Goal: Task Accomplishment & Management: Manage account settings

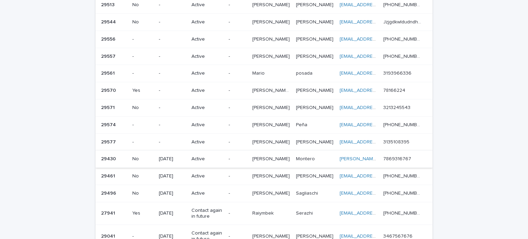
scroll to position [138, 0]
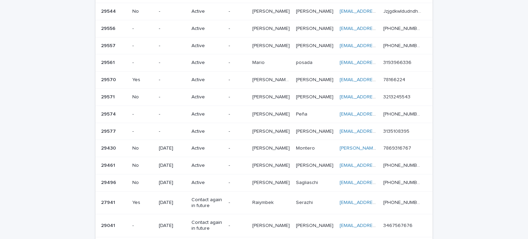
click at [226, 147] on td "Active" at bounding box center [207, 148] width 37 height 17
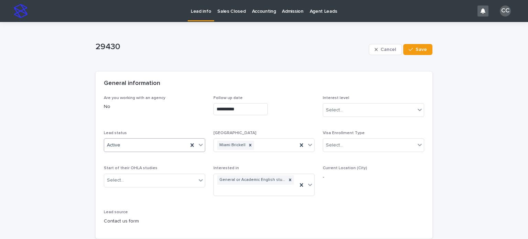
click at [135, 146] on div "Active" at bounding box center [146, 145] width 84 height 11
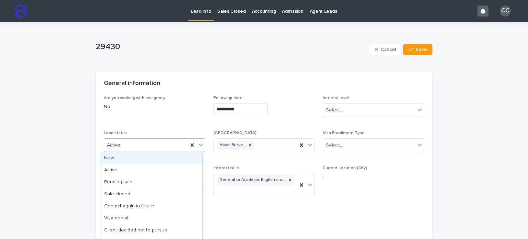
click at [184, 103] on p "No" at bounding box center [154, 106] width 101 height 7
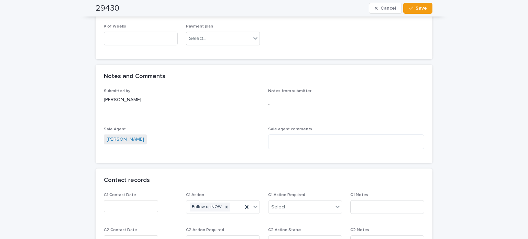
scroll to position [482, 0]
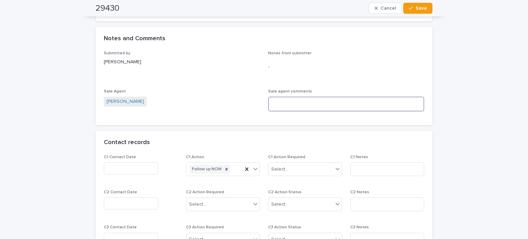
click at [301, 108] on textarea at bounding box center [346, 104] width 156 height 15
type textarea "*"
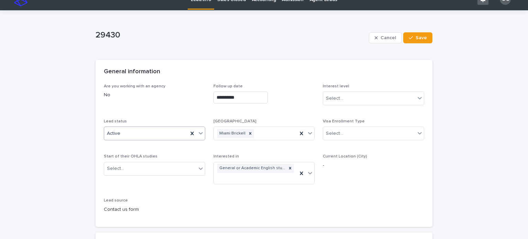
scroll to position [0, 0]
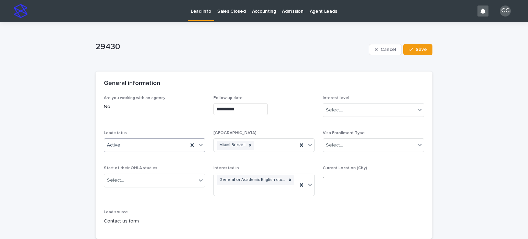
type textarea "**********"
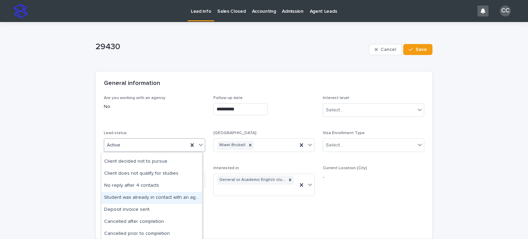
scroll to position [69, 0]
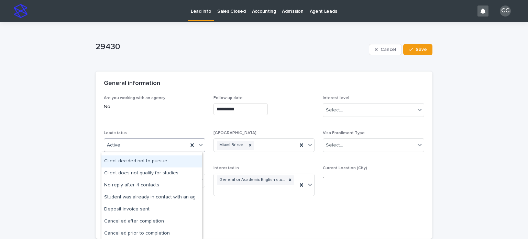
click at [162, 160] on div "Client decided not to pursue" at bounding box center [151, 162] width 101 height 12
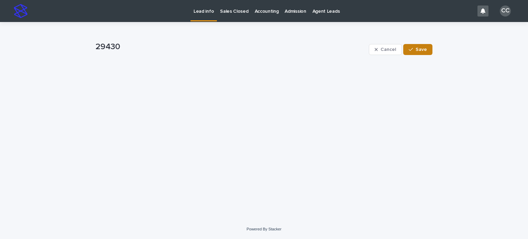
click at [424, 51] on span "Save" at bounding box center [421, 49] width 11 height 5
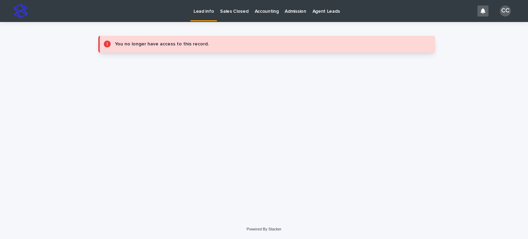
click at [205, 8] on p "Lead info" at bounding box center [204, 7] width 20 height 14
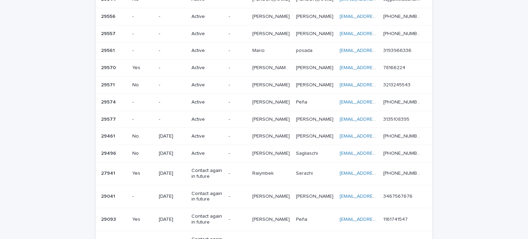
scroll to position [92, 0]
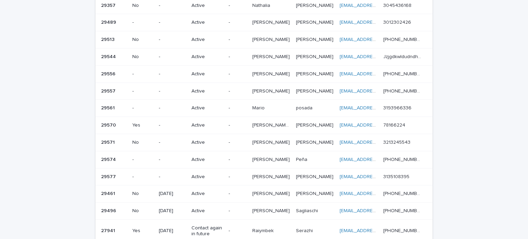
click at [220, 75] on p "Active" at bounding box center [208, 74] width 32 height 6
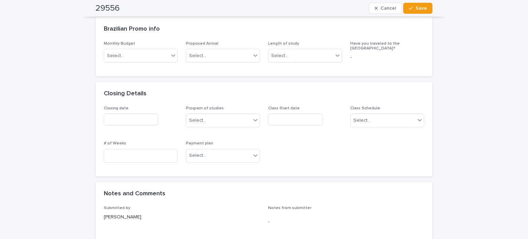
scroll to position [378, 0]
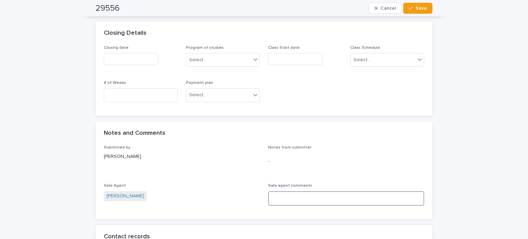
click at [304, 197] on textarea at bounding box center [346, 198] width 156 height 15
type textarea "*"
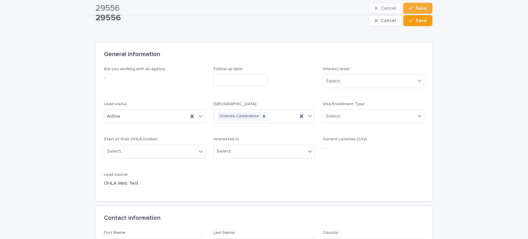
scroll to position [0, 0]
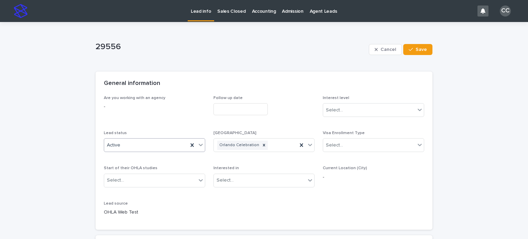
type textarea "**********"
click at [131, 146] on div "Active" at bounding box center [146, 145] width 84 height 11
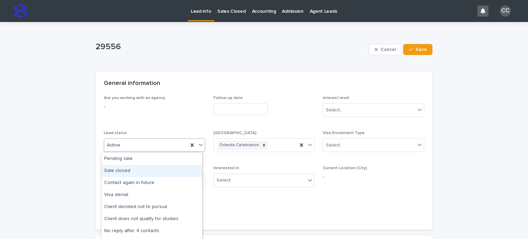
scroll to position [34, 0]
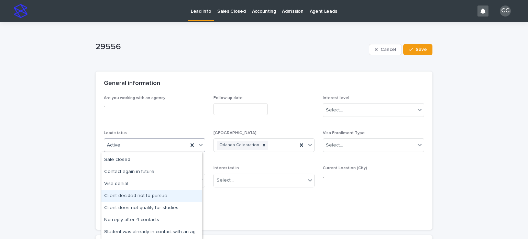
click at [146, 195] on div "Client decided not to pursue" at bounding box center [151, 196] width 101 height 12
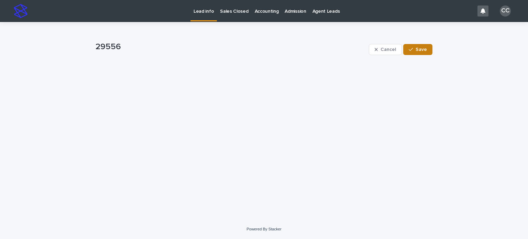
click at [421, 48] on span "Save" at bounding box center [421, 49] width 11 height 5
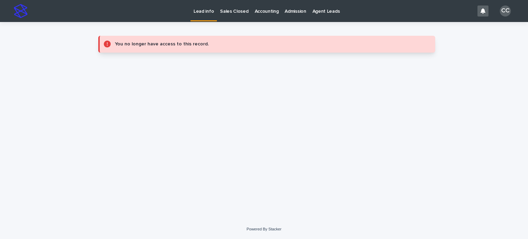
click at [200, 12] on p "Lead info" at bounding box center [204, 7] width 20 height 14
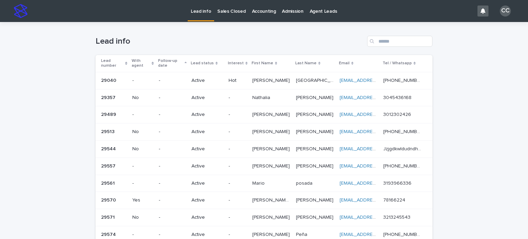
click at [223, 92] on div "Active" at bounding box center [208, 97] width 32 height 11
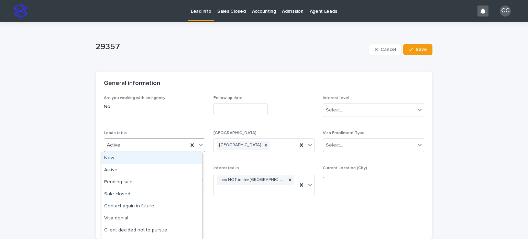
click at [135, 143] on div "Active" at bounding box center [146, 145] width 84 height 11
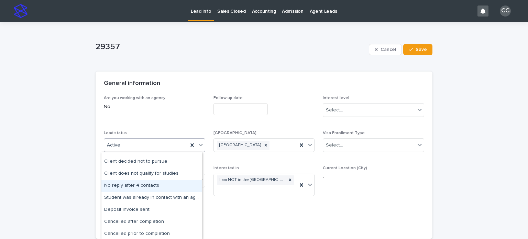
scroll to position [34, 0]
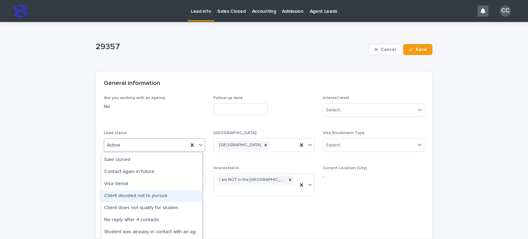
click at [153, 196] on div "Client decided not to pursue" at bounding box center [151, 196] width 101 height 12
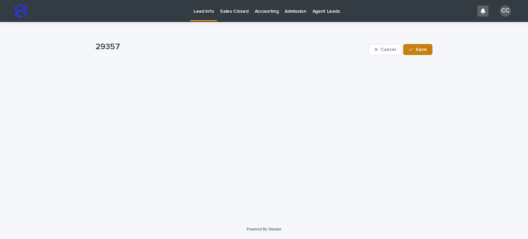
click at [418, 50] on span "Save" at bounding box center [421, 49] width 11 height 5
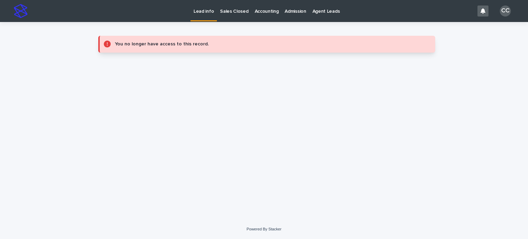
click at [203, 10] on p "Lead info" at bounding box center [204, 7] width 20 height 14
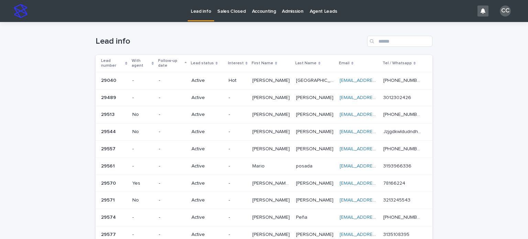
click at [254, 99] on p "[PERSON_NAME]" at bounding box center [272, 97] width 39 height 7
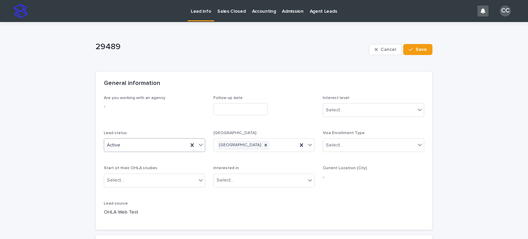
click at [132, 143] on div "Active" at bounding box center [146, 145] width 84 height 11
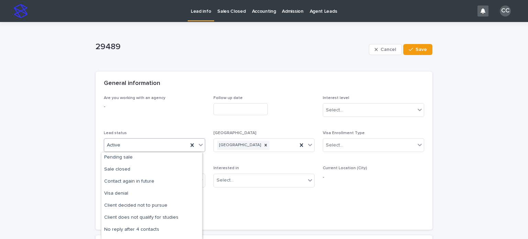
scroll to position [34, 0]
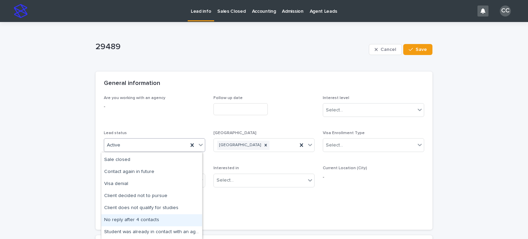
click at [129, 220] on div "No reply after 4 contacts" at bounding box center [151, 220] width 101 height 12
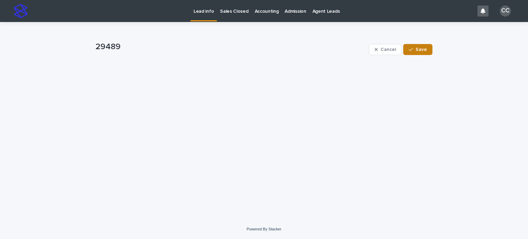
click at [424, 51] on span "Save" at bounding box center [421, 49] width 11 height 5
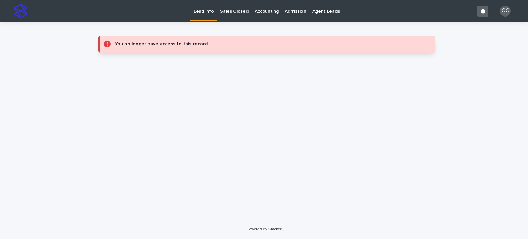
click at [204, 9] on p "Lead info" at bounding box center [204, 7] width 20 height 14
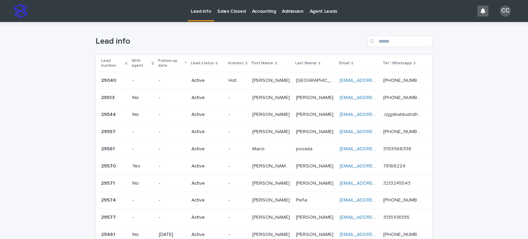
click at [264, 96] on p "[PERSON_NAME]" at bounding box center [272, 97] width 39 height 7
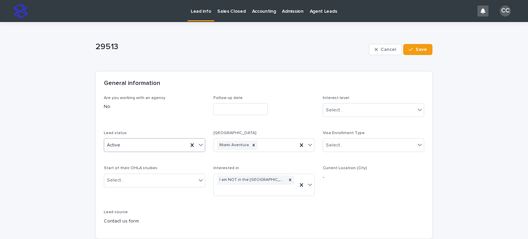
click at [154, 143] on div "Active" at bounding box center [146, 145] width 84 height 11
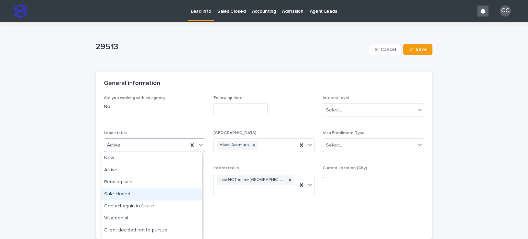
scroll to position [34, 0]
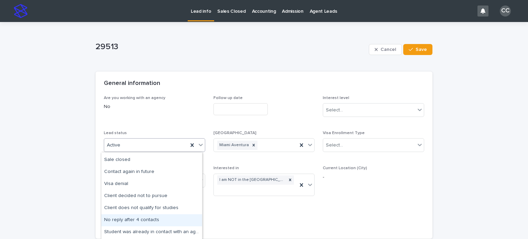
click at [135, 220] on div "No reply after 4 contacts" at bounding box center [151, 220] width 101 height 12
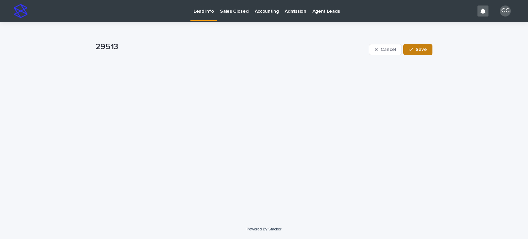
click at [418, 50] on span "Save" at bounding box center [421, 49] width 11 height 5
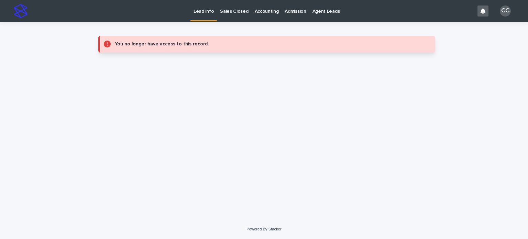
click at [202, 13] on p "Lead info" at bounding box center [204, 7] width 20 height 14
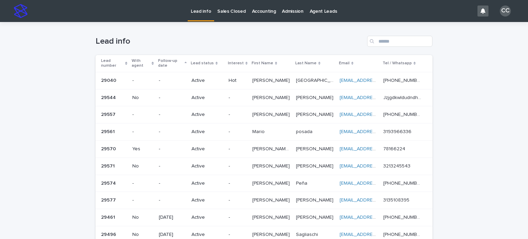
click at [220, 100] on p "Active" at bounding box center [208, 98] width 32 height 6
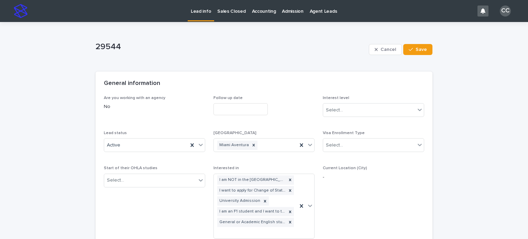
scroll to position [172, 0]
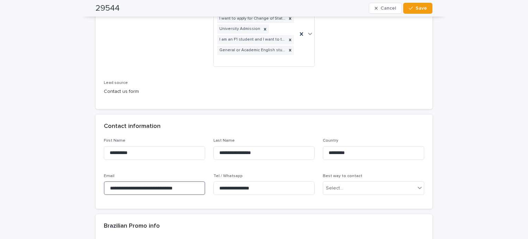
drag, startPoint x: 194, startPoint y: 186, endPoint x: 78, endPoint y: 176, distance: 116.4
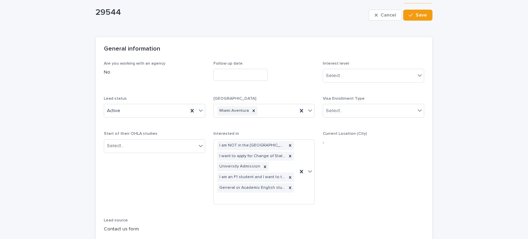
scroll to position [0, 0]
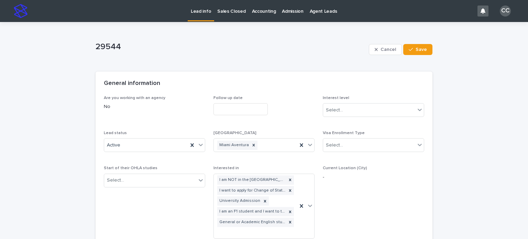
click at [195, 9] on p "Lead info" at bounding box center [201, 7] width 20 height 14
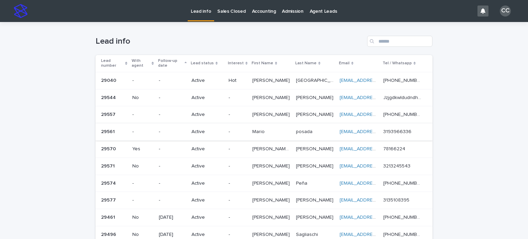
scroll to position [34, 0]
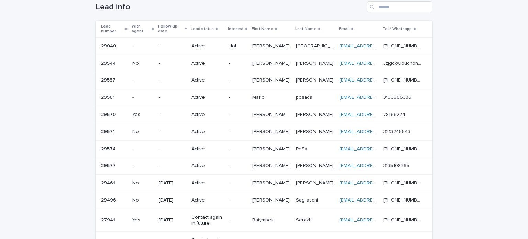
click at [274, 114] on p "[PERSON_NAME] [PERSON_NAME]" at bounding box center [272, 113] width 39 height 7
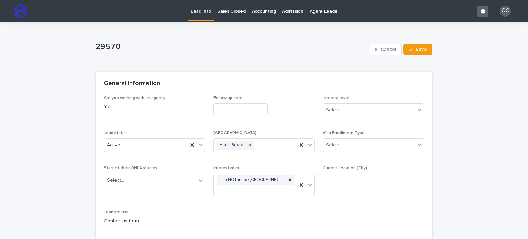
click at [194, 13] on p "Lead info" at bounding box center [201, 7] width 20 height 14
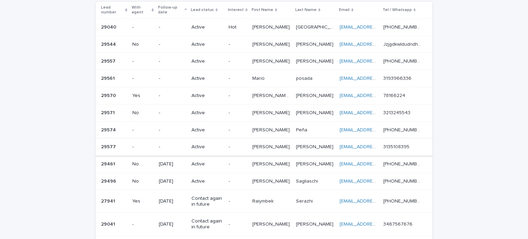
scroll to position [69, 0]
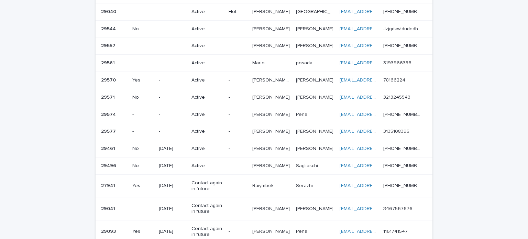
click at [271, 127] on div "[PERSON_NAME] [PERSON_NAME]" at bounding box center [272, 131] width 38 height 11
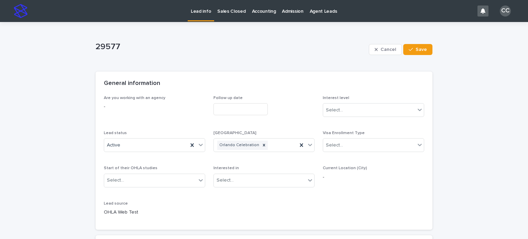
click at [200, 8] on p "Lead info" at bounding box center [201, 7] width 20 height 14
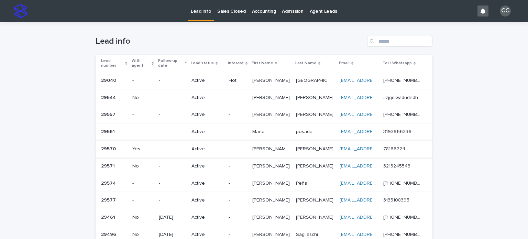
scroll to position [69, 0]
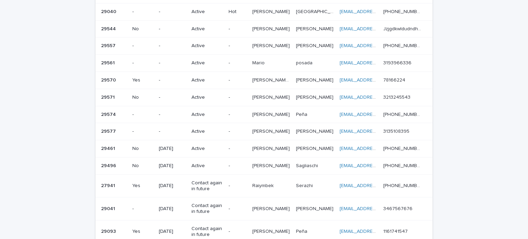
click at [264, 115] on p "[PERSON_NAME]" at bounding box center [272, 113] width 39 height 7
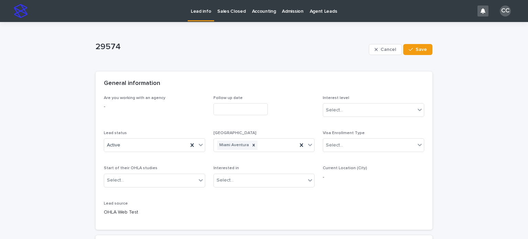
click at [195, 4] on p "Lead info" at bounding box center [201, 7] width 20 height 14
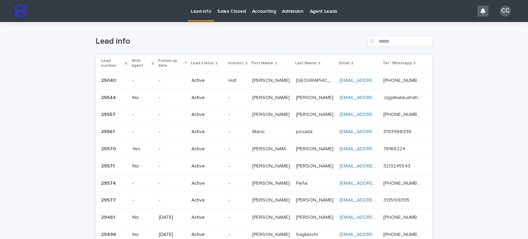
click at [223, 166] on p "Active" at bounding box center [208, 166] width 32 height 6
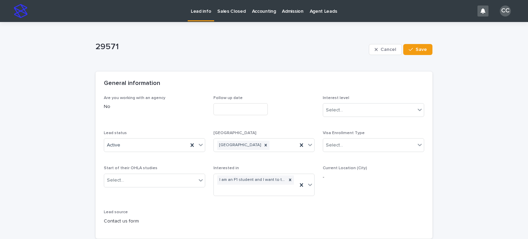
click at [202, 11] on p "Lead info" at bounding box center [201, 7] width 20 height 14
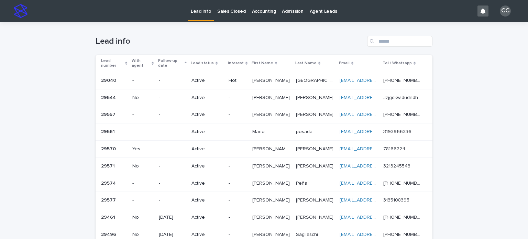
click at [233, 135] on div "-" at bounding box center [238, 131] width 18 height 11
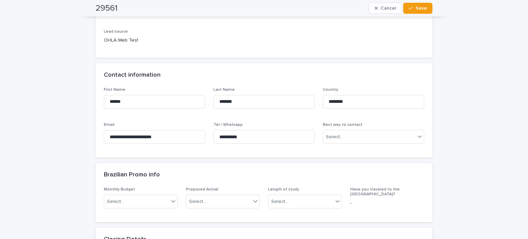
scroll to position [241, 0]
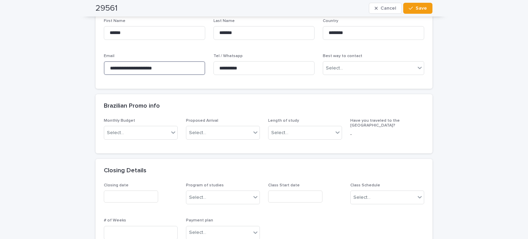
drag, startPoint x: 177, startPoint y: 67, endPoint x: 45, endPoint y: 67, distance: 132.1
click at [45, 67] on div "**********" at bounding box center [264, 227] width 528 height 892
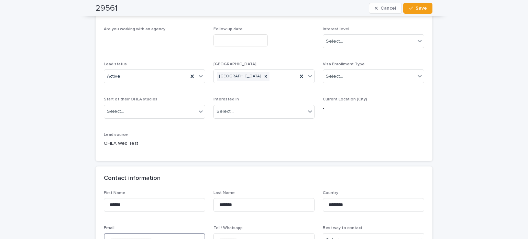
scroll to position [0, 0]
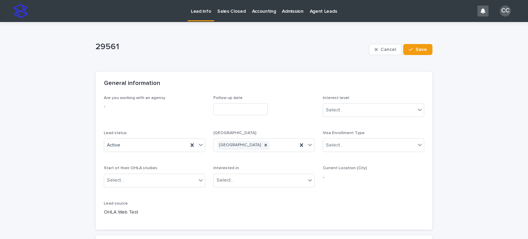
click at [200, 12] on p "Lead info" at bounding box center [201, 7] width 20 height 14
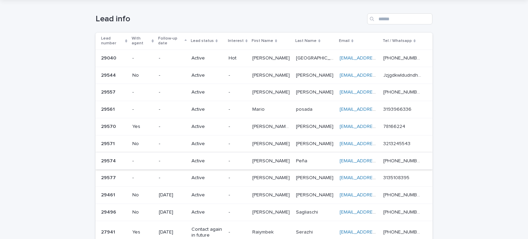
scroll to position [34, 0]
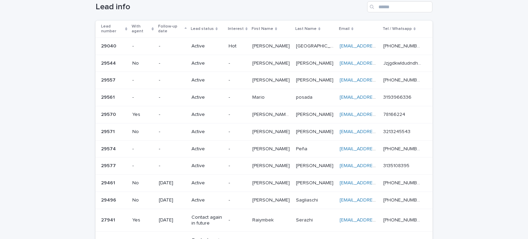
click at [262, 131] on p "[PERSON_NAME]" at bounding box center [272, 131] width 39 height 7
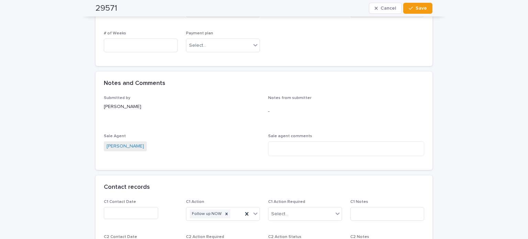
scroll to position [482, 0]
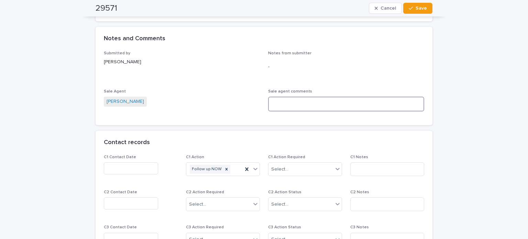
click at [287, 105] on textarea at bounding box center [346, 104] width 156 height 15
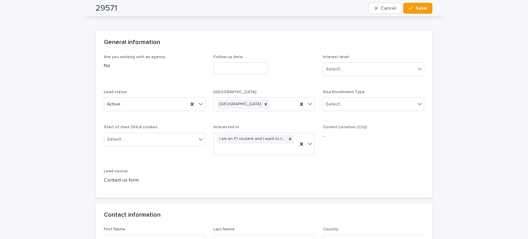
scroll to position [0, 0]
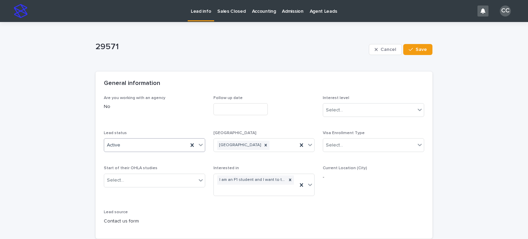
type textarea "**********"
click at [123, 147] on div "Active" at bounding box center [146, 145] width 84 height 11
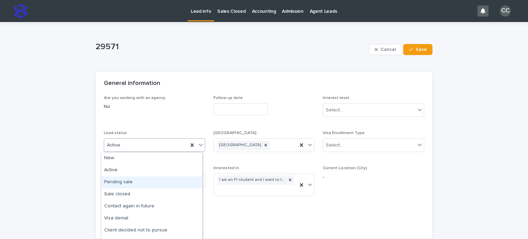
scroll to position [34, 0]
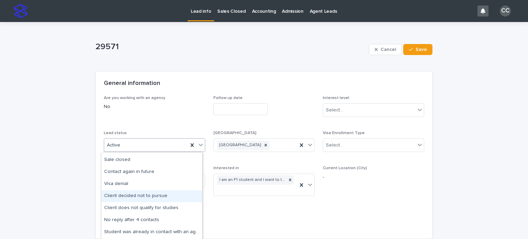
click at [142, 193] on div "Client decided not to pursue" at bounding box center [151, 196] width 101 height 12
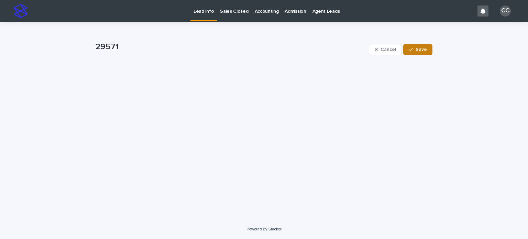
click at [420, 46] on button "Save" at bounding box center [418, 49] width 29 height 11
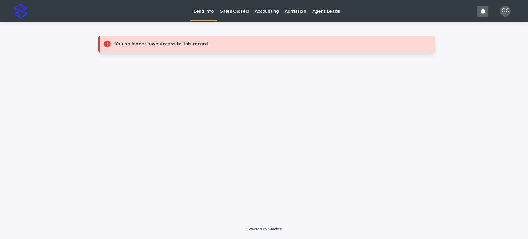
click at [207, 8] on p "Lead info" at bounding box center [204, 7] width 20 height 14
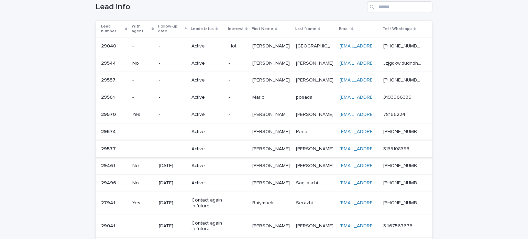
scroll to position [69, 0]
